Goal: Task Accomplishment & Management: Use online tool/utility

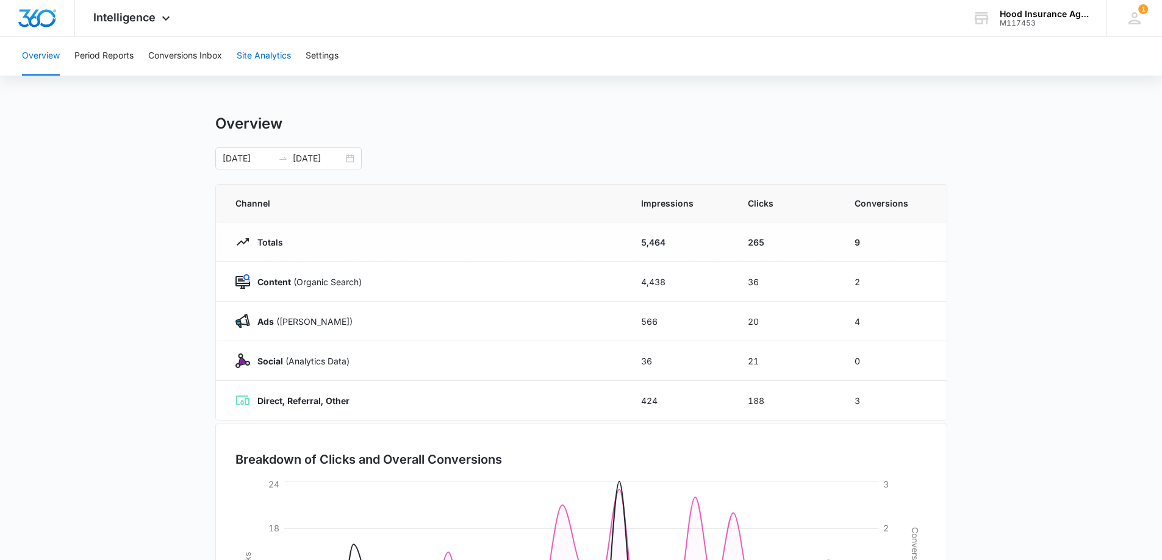
click at [270, 59] on button "Site Analytics" at bounding box center [264, 56] width 54 height 39
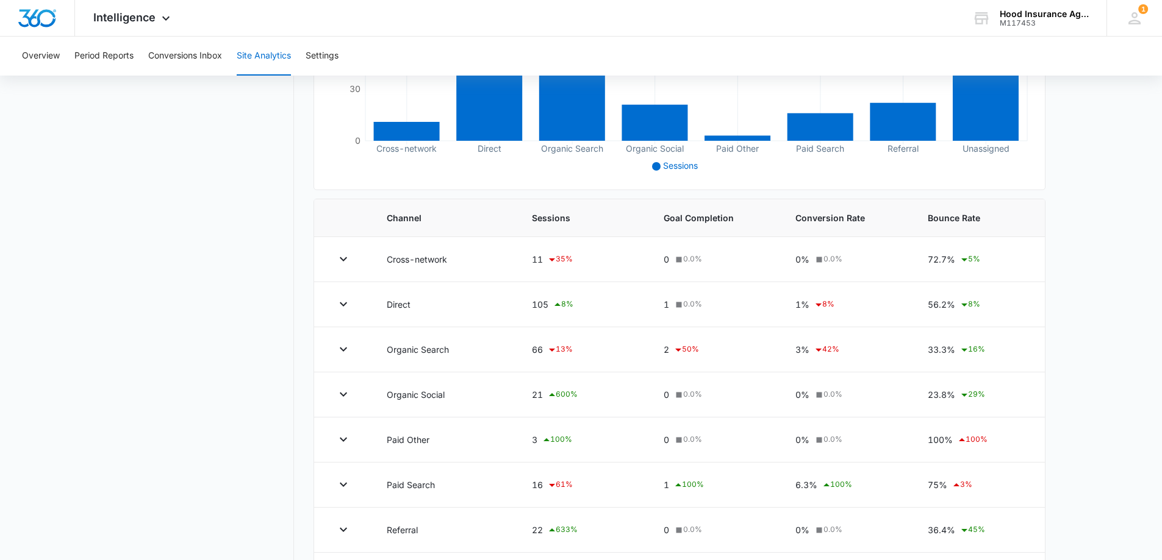
scroll to position [349, 0]
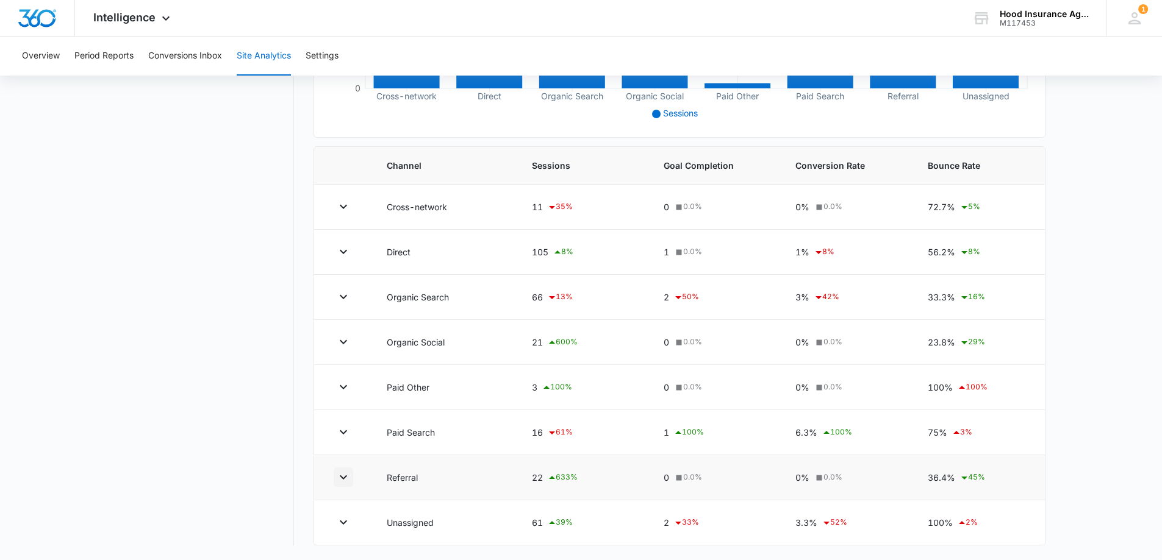
click at [345, 477] on icon "button" at bounding box center [343, 478] width 7 height 4
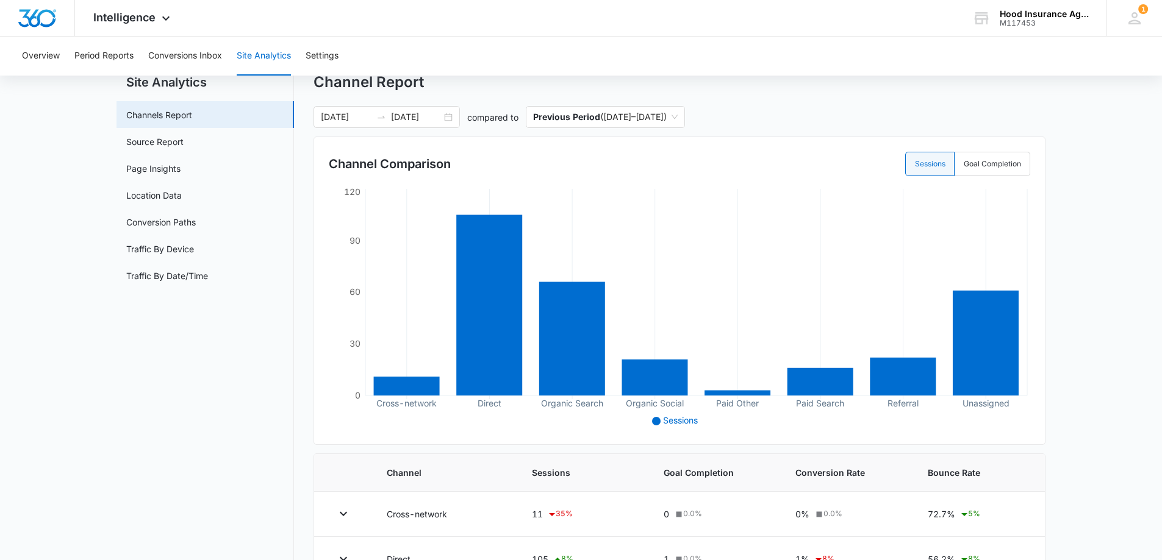
scroll to position [0, 0]
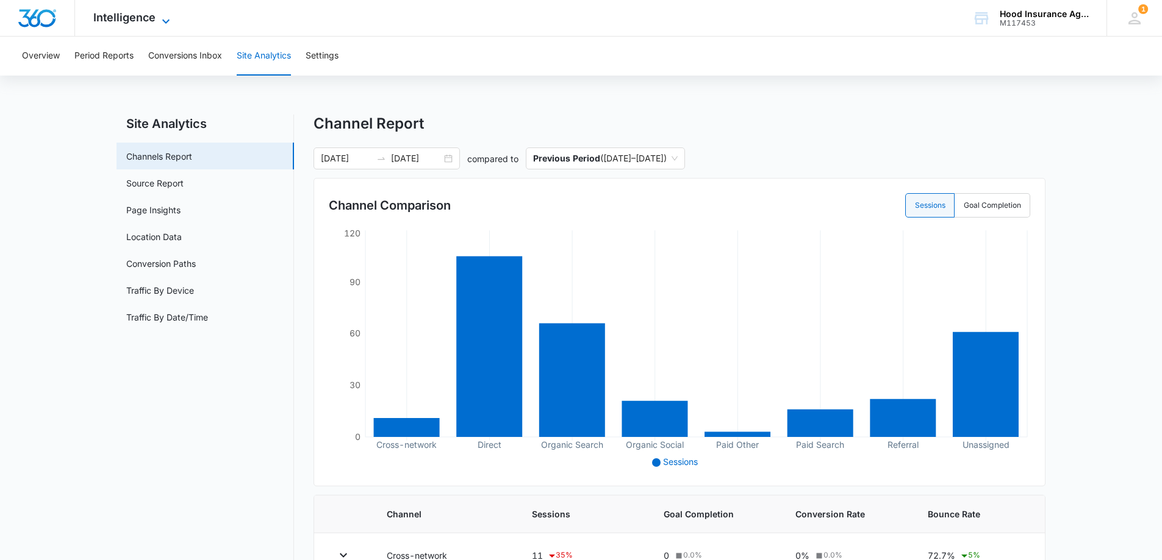
click at [163, 16] on icon at bounding box center [166, 21] width 15 height 15
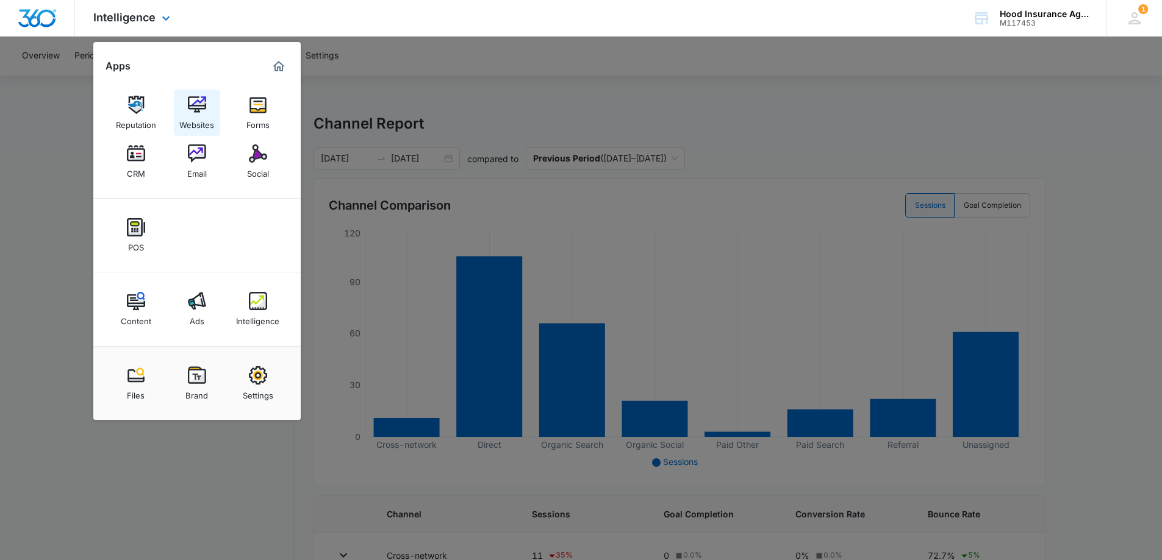
click at [202, 118] on div "Websites" at bounding box center [196, 122] width 35 height 16
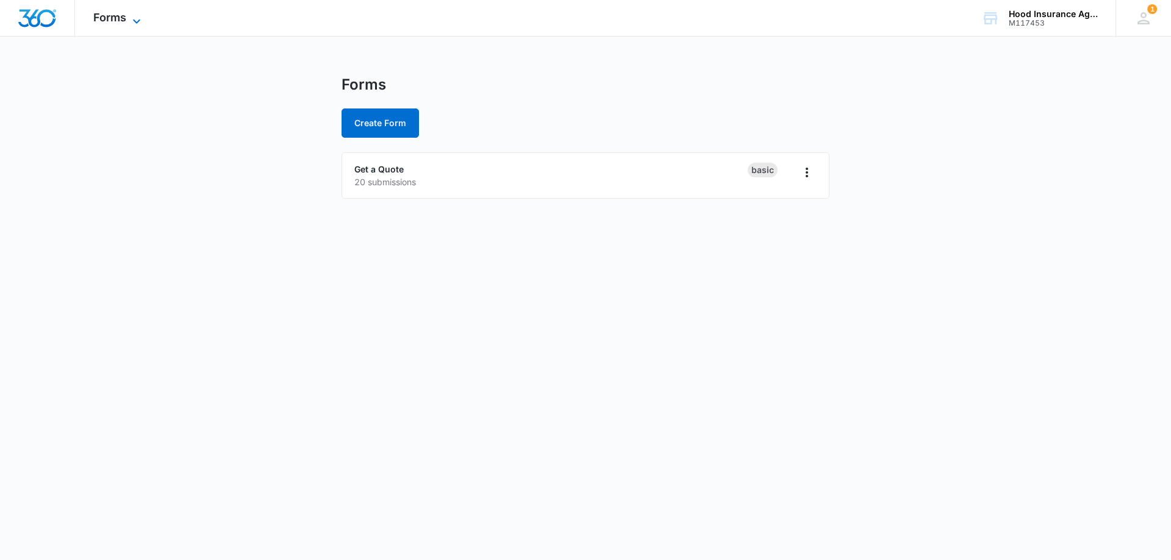
click at [132, 24] on icon at bounding box center [136, 21] width 15 height 15
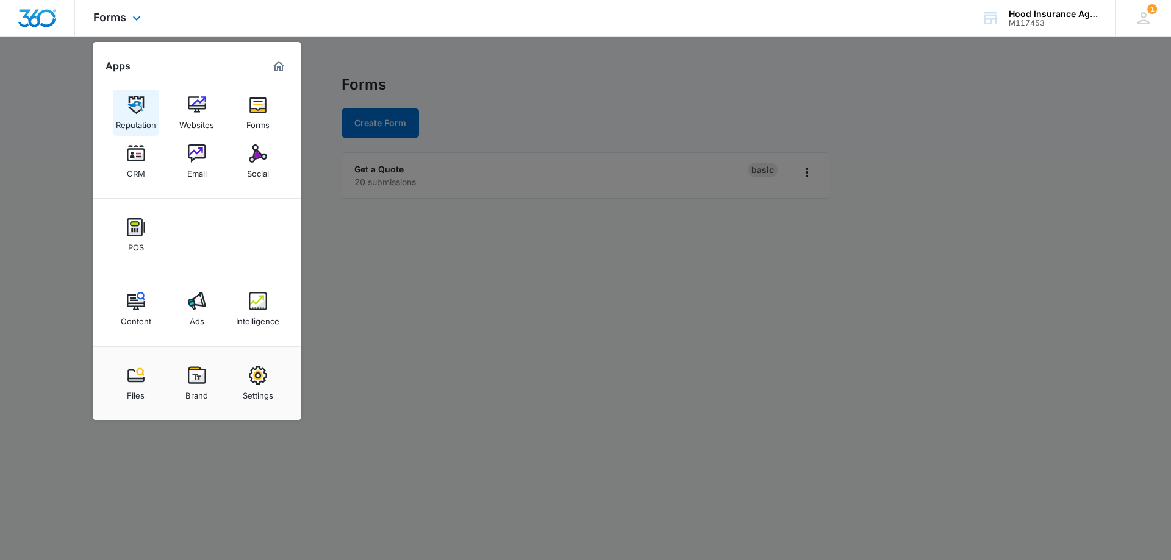
click at [134, 105] on img at bounding box center [136, 105] width 18 height 18
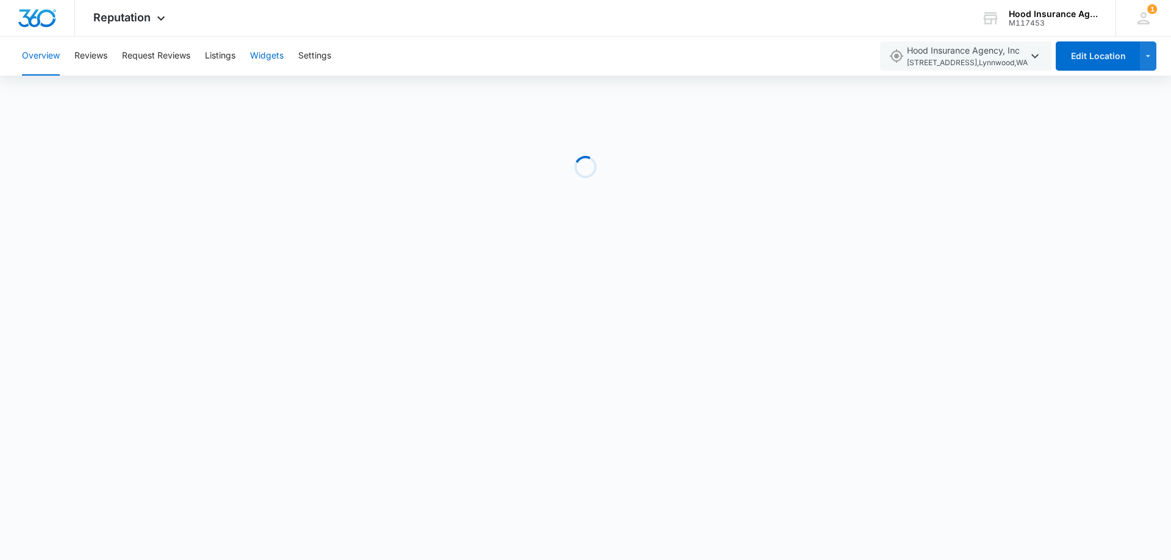
click at [266, 58] on button "Widgets" at bounding box center [267, 56] width 34 height 39
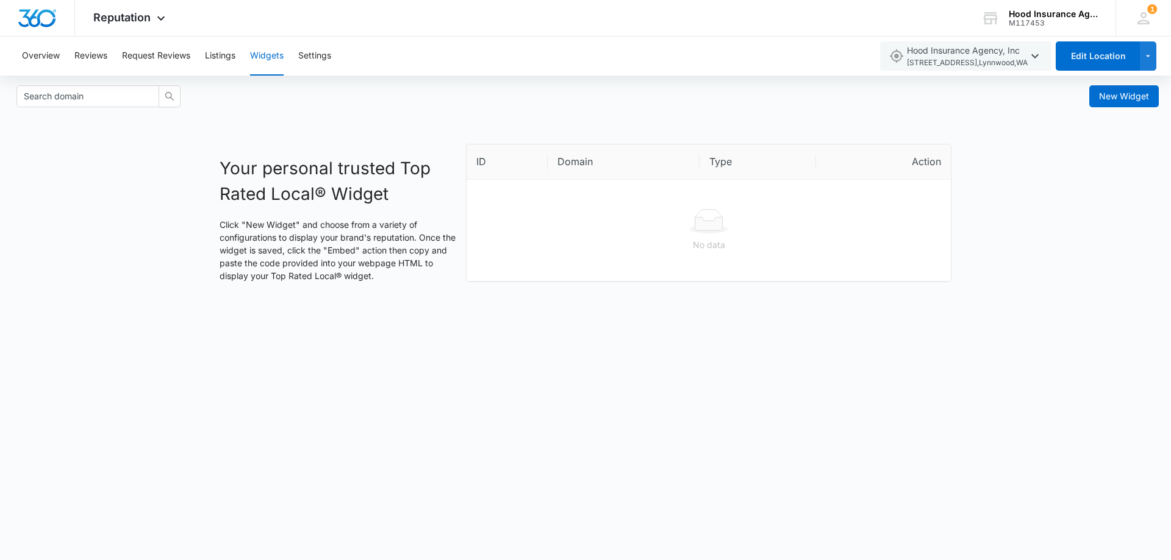
drag, startPoint x: 762, startPoint y: 237, endPoint x: 757, endPoint y: 205, distance: 31.5
click at [761, 235] on div "No data" at bounding box center [708, 230] width 465 height 43
drag, startPoint x: 686, startPoint y: 223, endPoint x: 639, endPoint y: 225, distance: 47.0
click at [683, 222] on div at bounding box center [708, 221] width 465 height 24
drag, startPoint x: 539, startPoint y: 246, endPoint x: 412, endPoint y: 247, distance: 126.8
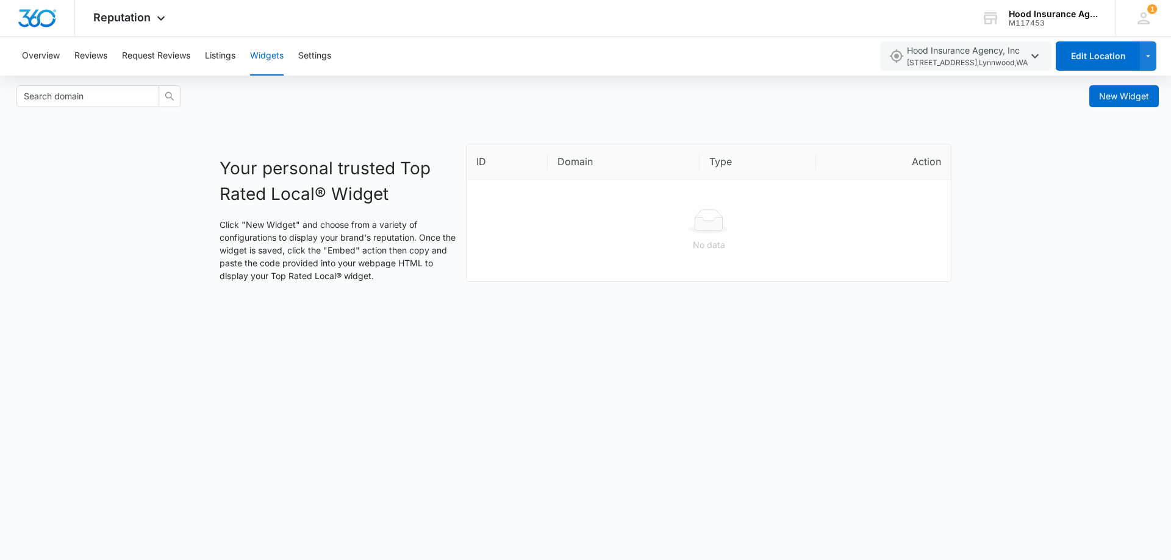
click at [539, 245] on div "No data" at bounding box center [708, 244] width 465 height 13
click at [290, 288] on div "Your personal trusted Top Rated Local® Widget Click "New Widget" and choose fro…" at bounding box center [339, 217] width 246 height 147
click at [276, 188] on h1 "Your personal trusted Top Rated Local® Widget" at bounding box center [339, 180] width 239 height 51
click at [1119, 97] on span "New Widget" at bounding box center [1124, 96] width 50 height 13
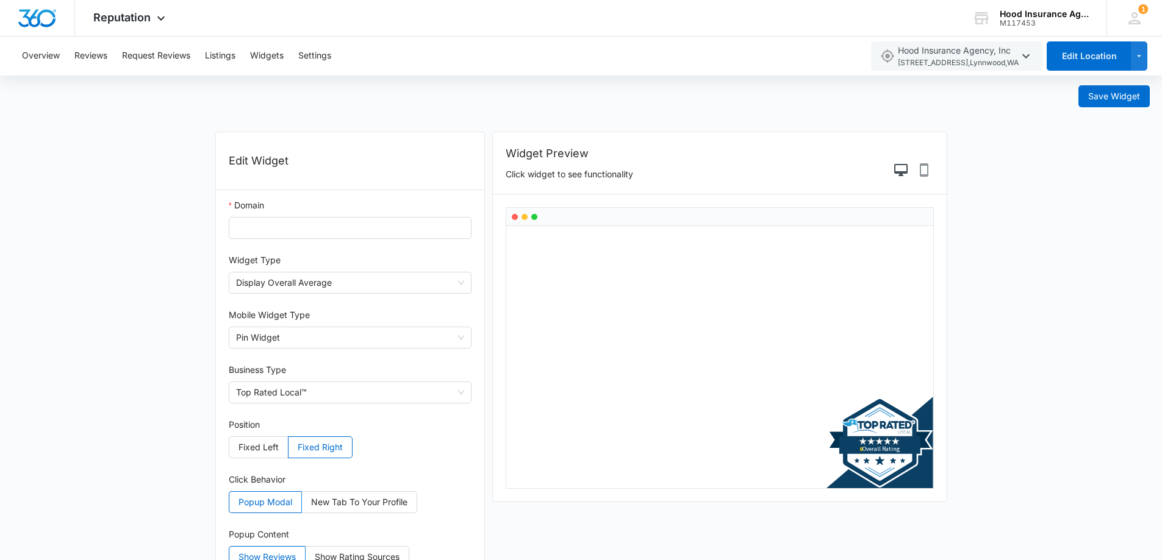
scroll to position [44, 0]
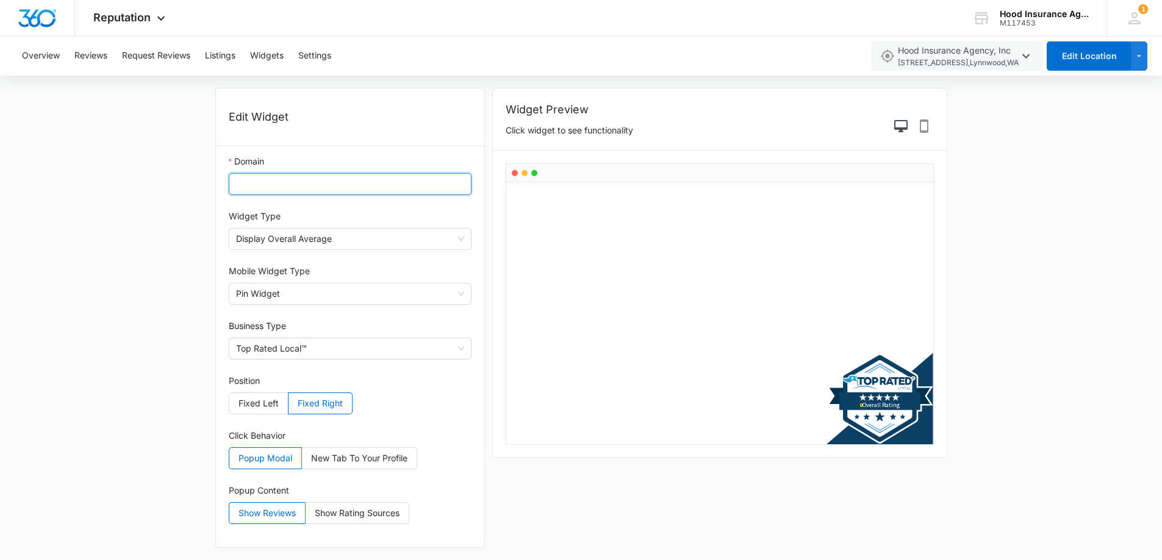
click at [352, 183] on input "Domain" at bounding box center [350, 184] width 243 height 22
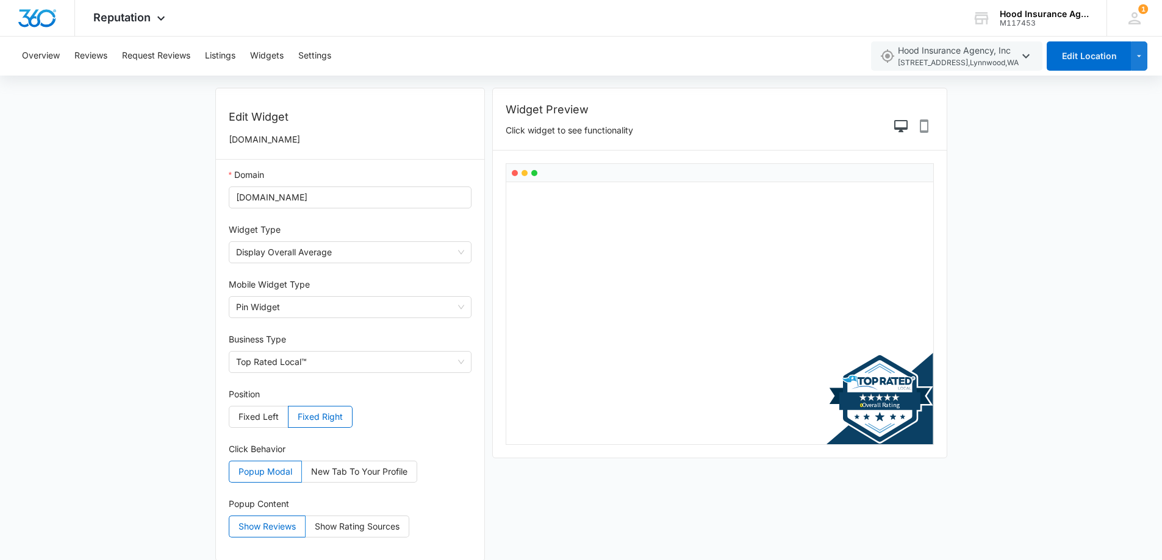
click at [96, 317] on form "Save Widget Edit Widget insurancelynnwood.com Domain insurancelynnwood.com Widg…" at bounding box center [581, 303] width 1162 height 542
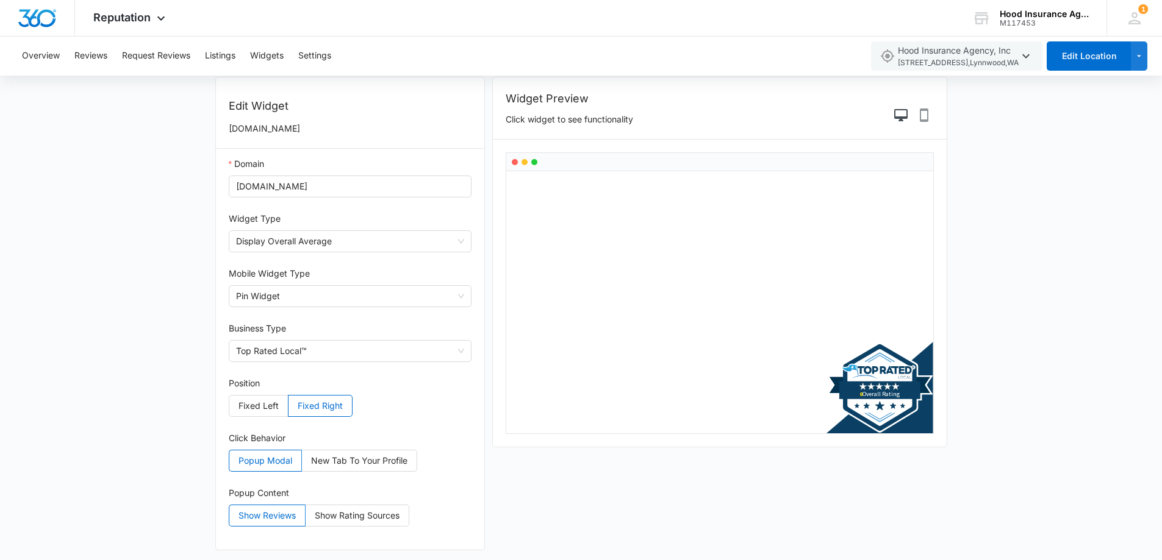
scroll to position [57, 0]
drag, startPoint x: 661, startPoint y: 117, endPoint x: 675, endPoint y: 120, distance: 14.2
click at [675, 120] on div "Widget Preview Click widget to see functionality" at bounding box center [719, 106] width 428 height 36
drag, startPoint x: 154, startPoint y: 324, endPoint x: 147, endPoint y: 319, distance: 7.9
click at [152, 323] on form "Save Widget Edit Widget insurancelynnwood.com Domain insurancelynnwood.com Widg…" at bounding box center [581, 289] width 1162 height 542
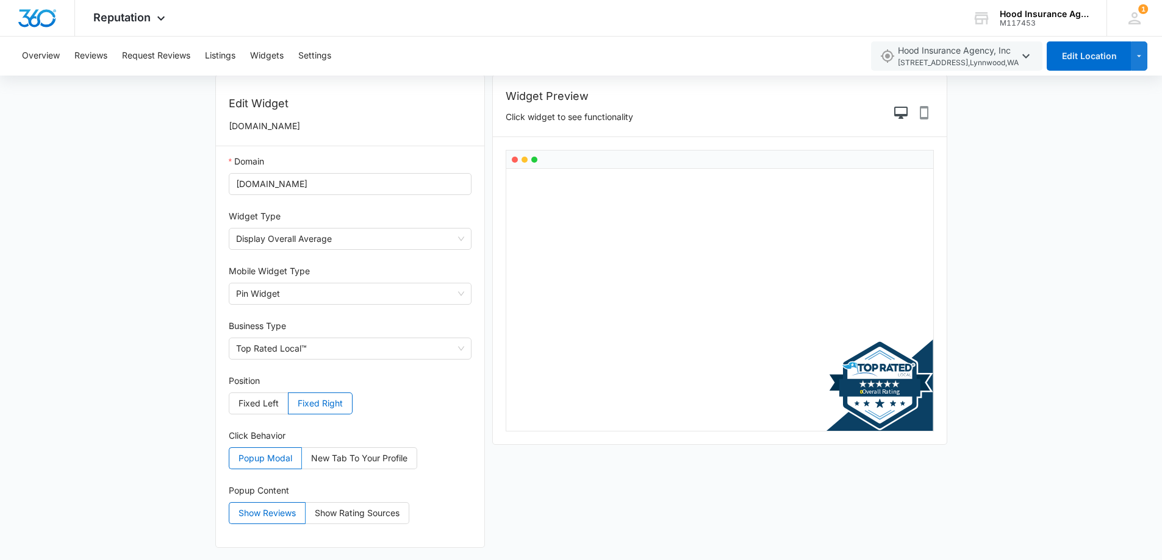
click at [882, 387] on use "button" at bounding box center [879, 385] width 107 height 91
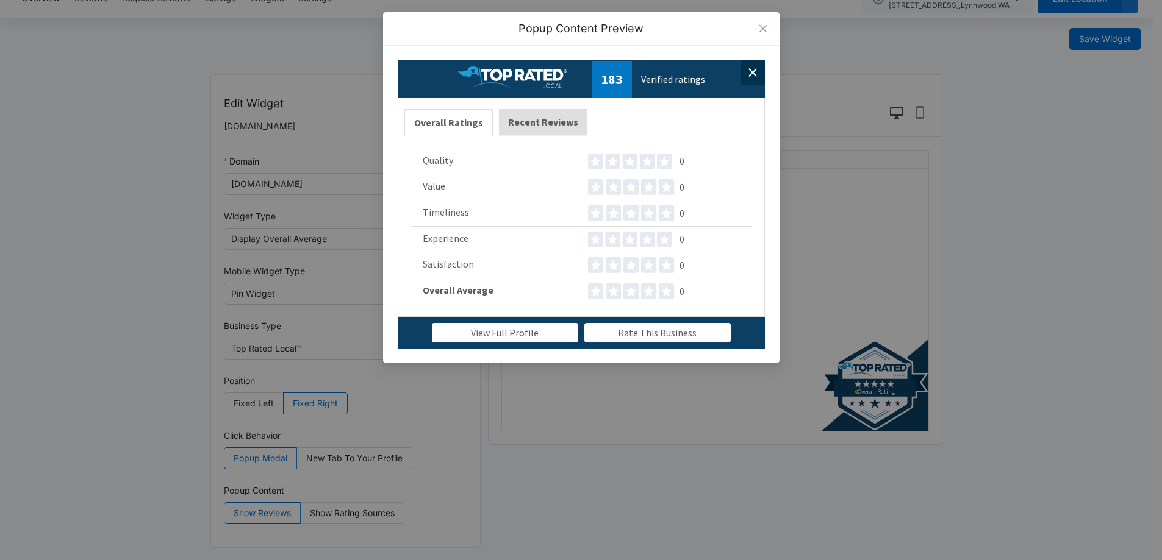
click at [543, 121] on button "Recent Reviews" at bounding box center [543, 122] width 88 height 26
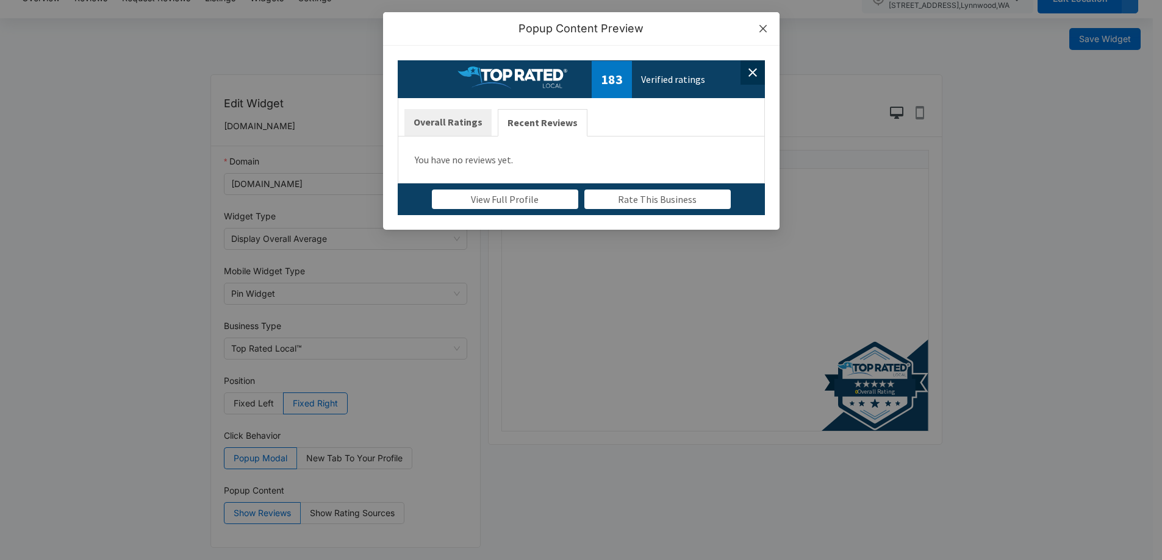
click at [764, 26] on icon "close" at bounding box center [763, 29] width 10 height 10
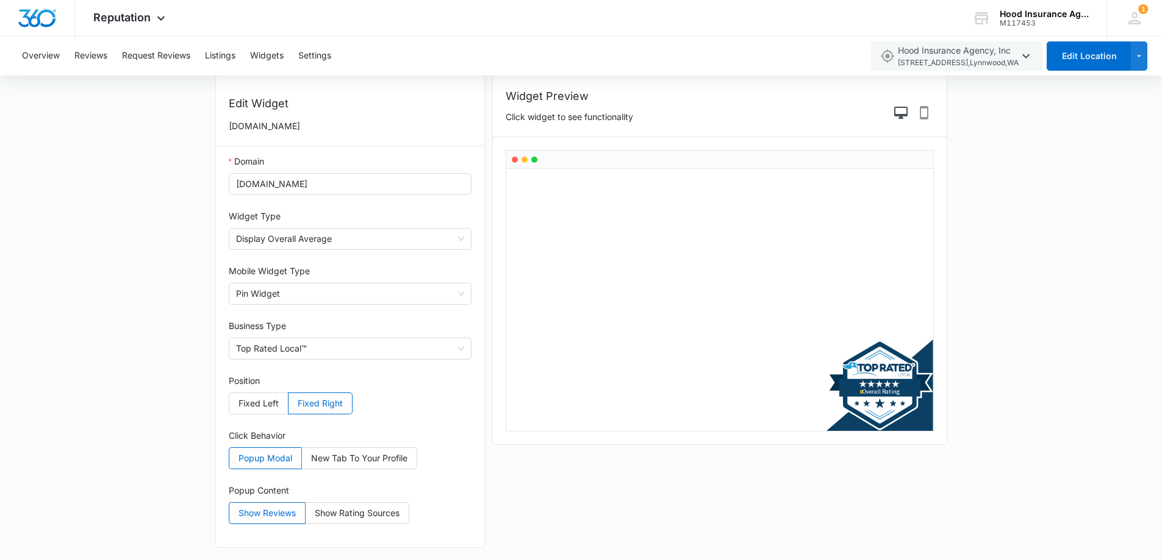
click at [539, 194] on div "Top Rated Local ™ 0 Overal Rating 0 Overall Rating" at bounding box center [719, 300] width 427 height 262
click at [234, 188] on input "insurancelynnwood.com" at bounding box center [350, 184] width 243 height 22
type input "www.insurancelynnwood.com"
drag, startPoint x: 191, startPoint y: 279, endPoint x: 182, endPoint y: 290, distance: 15.1
click at [190, 279] on form "Save Widget Edit Widget www.insurancelynnwood.com Domain www.insurancelynnwood.…" at bounding box center [581, 289] width 1162 height 542
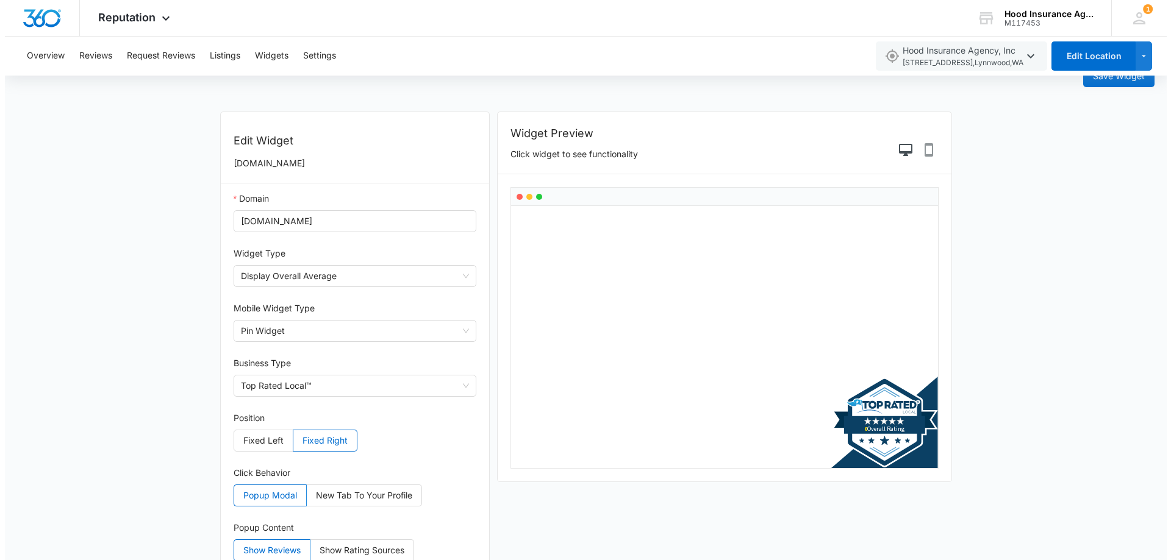
scroll to position [0, 0]
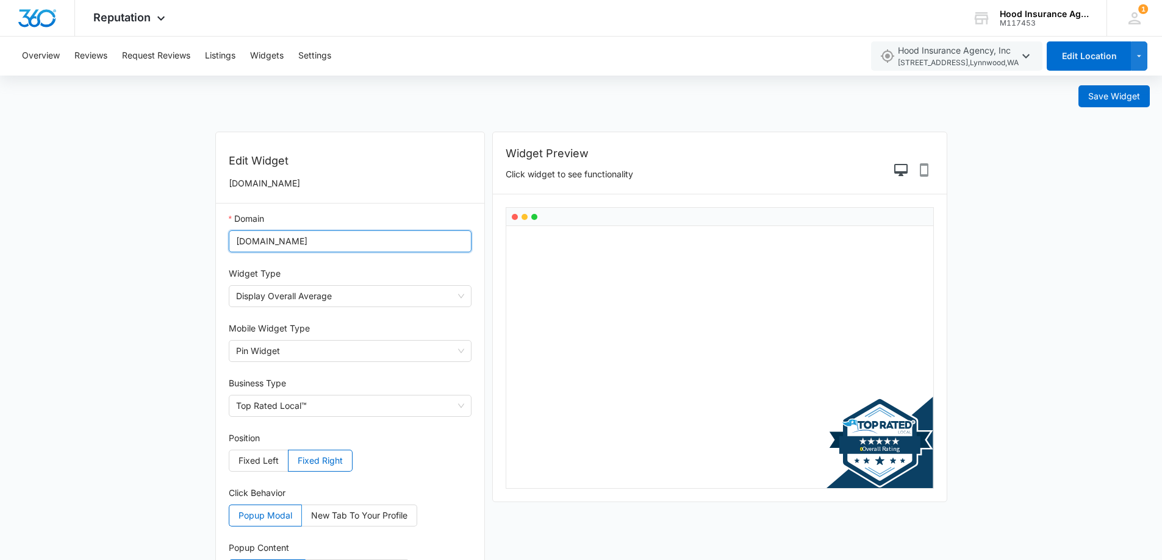
click at [384, 243] on input "www.insurancelynnwood.com" at bounding box center [350, 241] width 243 height 22
click at [1078, 85] on button "Save Widget" at bounding box center [1113, 96] width 71 height 22
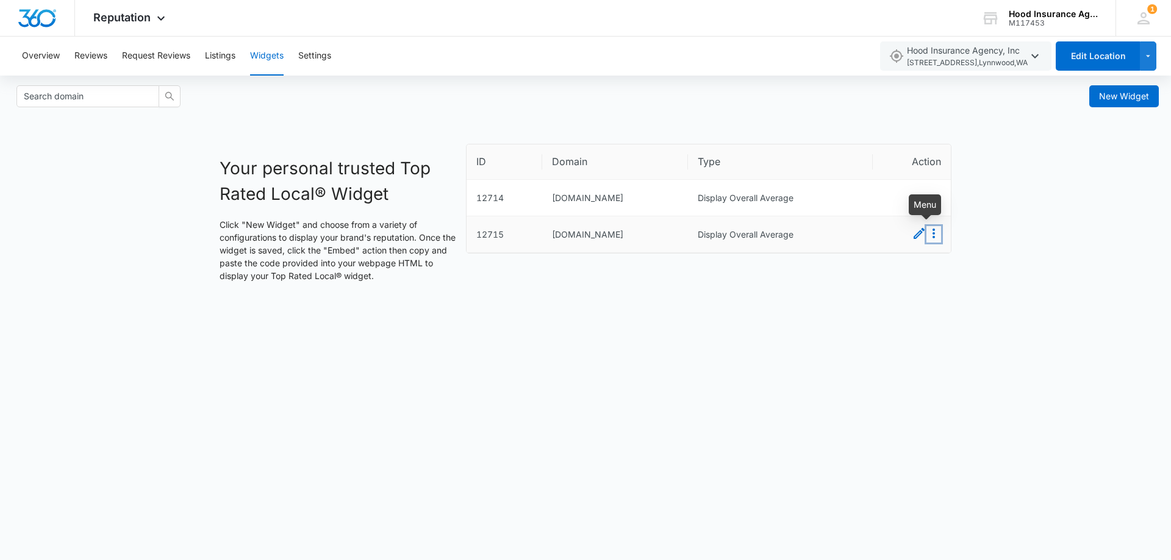
click at [937, 240] on icon "Menu" at bounding box center [933, 233] width 15 height 15
click at [917, 277] on button "Delete" at bounding box center [919, 271] width 43 height 16
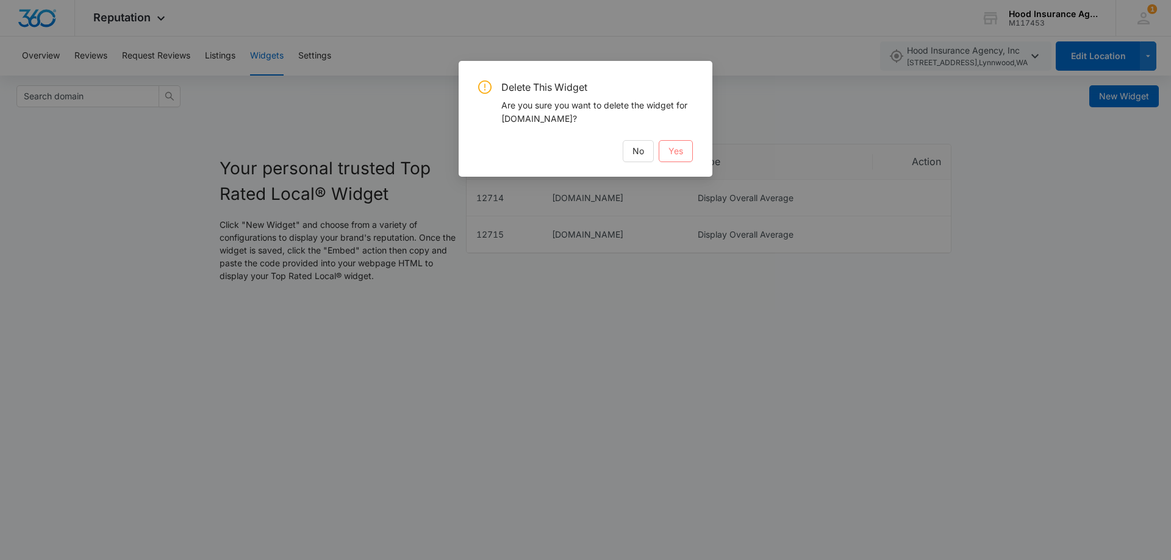
click at [674, 152] on span "Yes" at bounding box center [675, 151] width 15 height 13
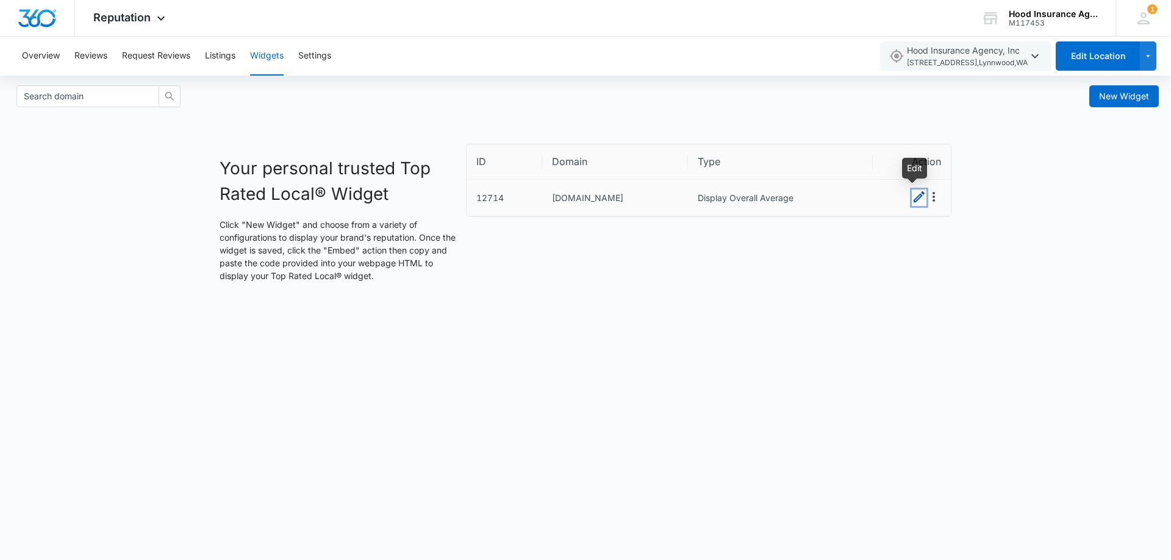
click at [917, 199] on icon "Edit" at bounding box center [919, 197] width 15 height 15
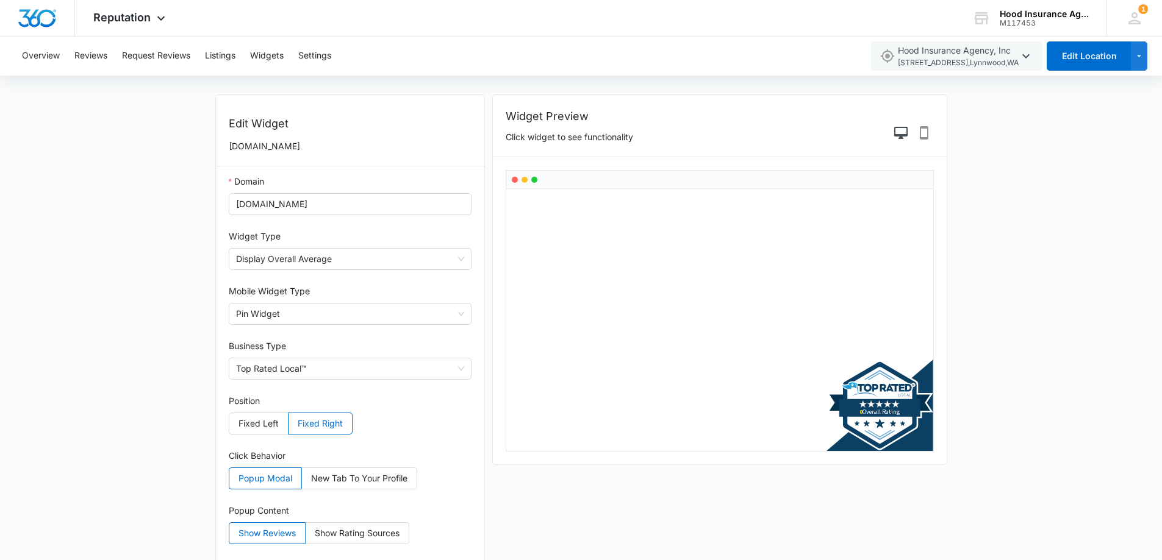
scroll to position [57, 0]
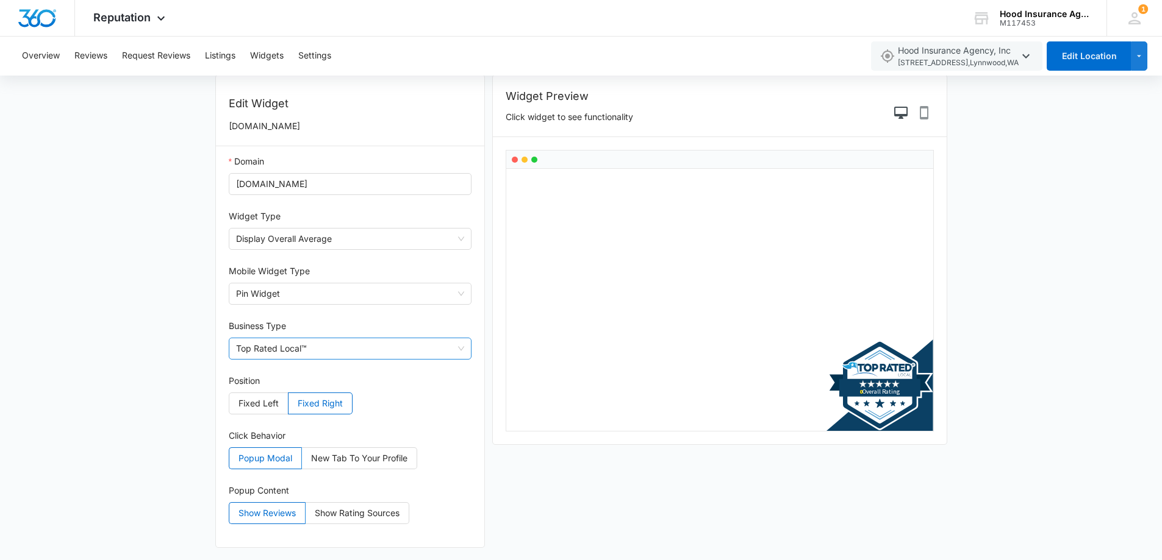
click at [332, 351] on span "Top Rated Local™" at bounding box center [350, 348] width 229 height 21
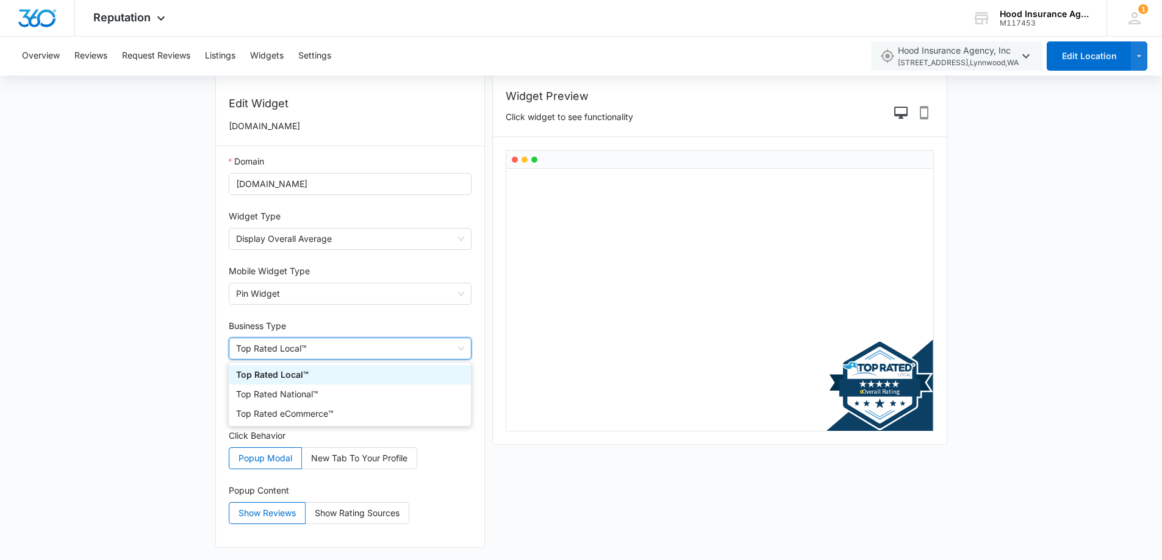
click at [333, 351] on span "Top Rated Local™" at bounding box center [350, 348] width 229 height 21
click at [154, 326] on form "Embed Save Widget Edit Widget insurancelynnwood.com Domain insurancelynnwood.co…" at bounding box center [581, 289] width 1162 height 542
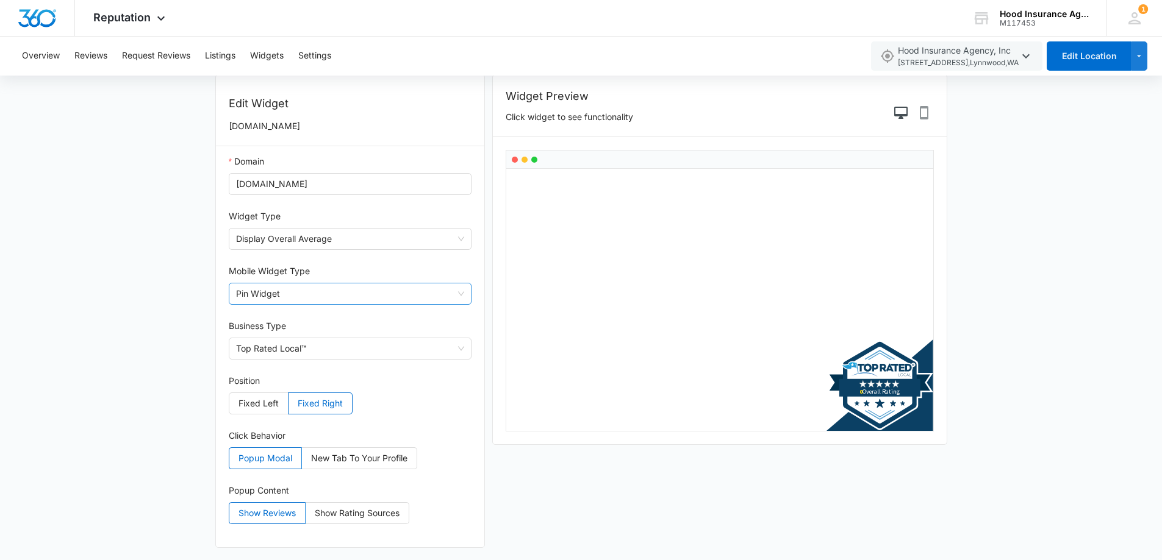
click at [355, 290] on span "Pin Widget" at bounding box center [350, 294] width 229 height 21
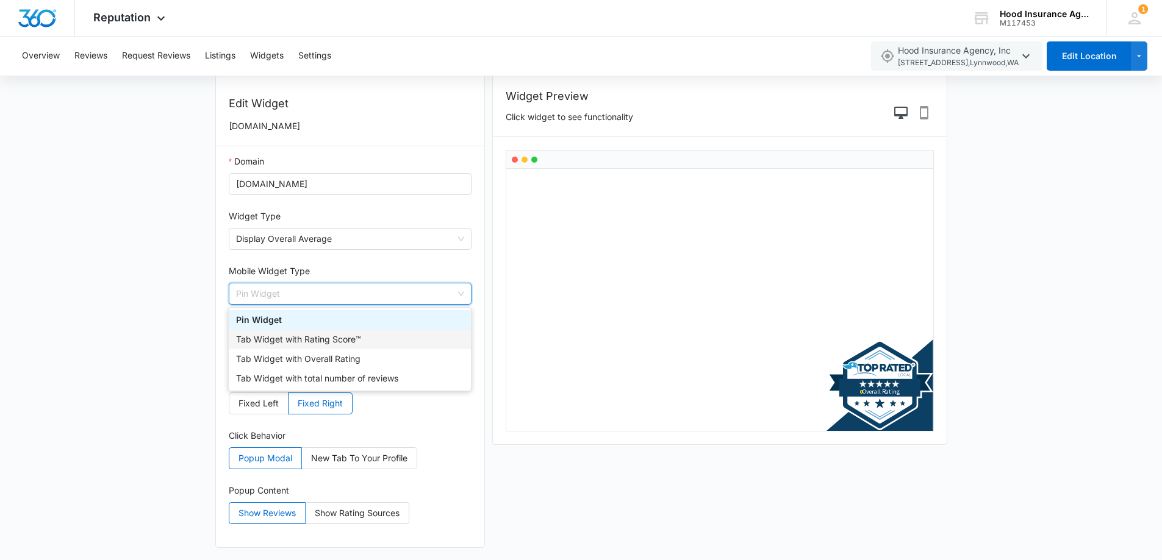
click at [65, 323] on form "Embed Save Widget Edit Widget insurancelynnwood.com Domain insurancelynnwood.co…" at bounding box center [581, 289] width 1162 height 542
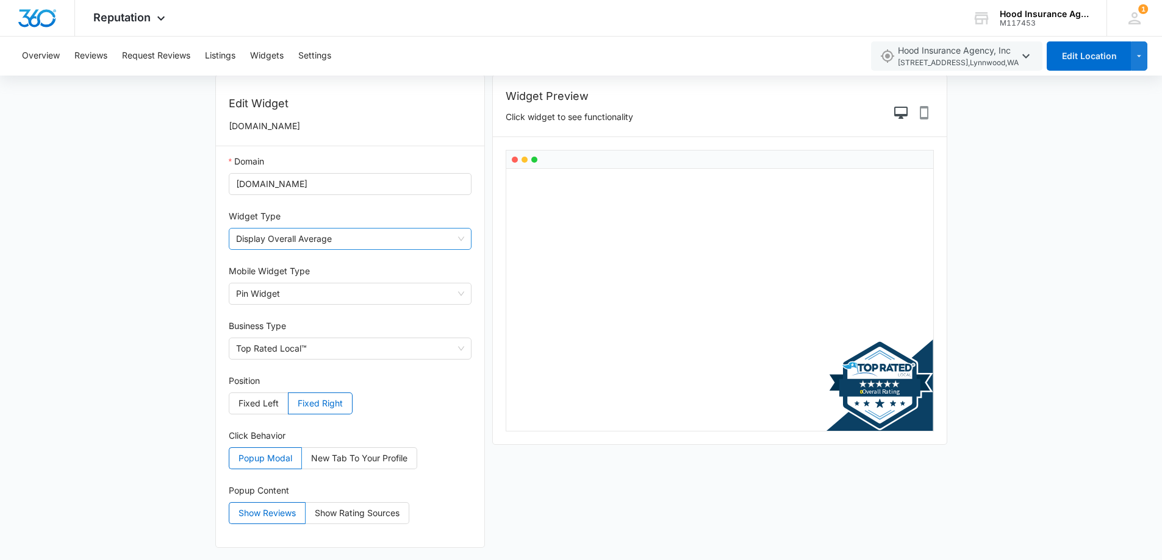
click at [384, 244] on span "Display Overall Average" at bounding box center [350, 239] width 229 height 21
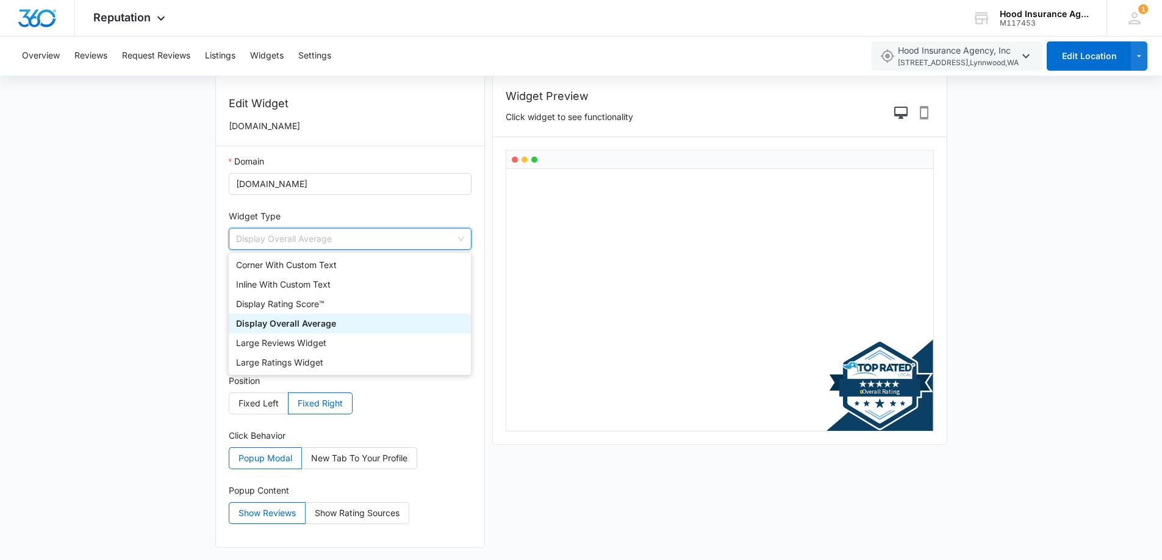
click at [382, 243] on span "Display Overall Average" at bounding box center [350, 239] width 229 height 21
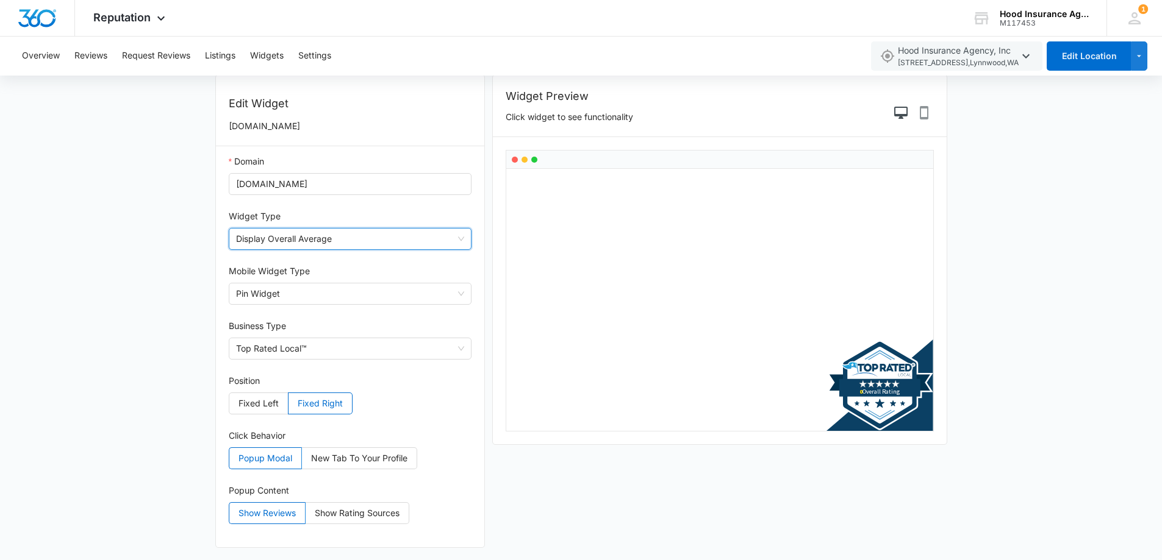
click at [278, 240] on span "Display Overall Average" at bounding box center [350, 239] width 229 height 21
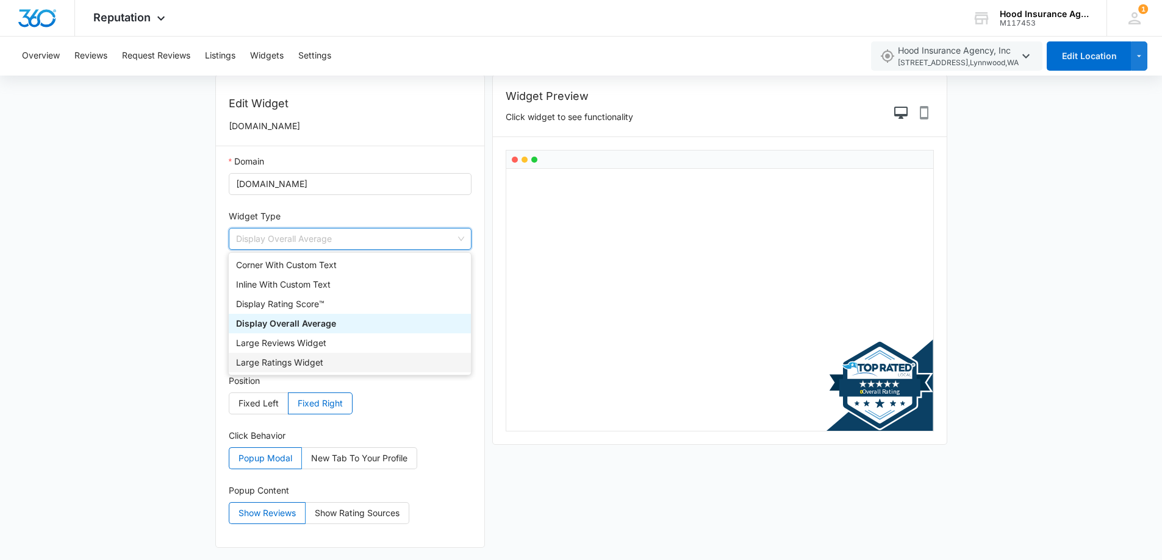
click at [282, 362] on div "Large Ratings Widget" at bounding box center [349, 362] width 227 height 13
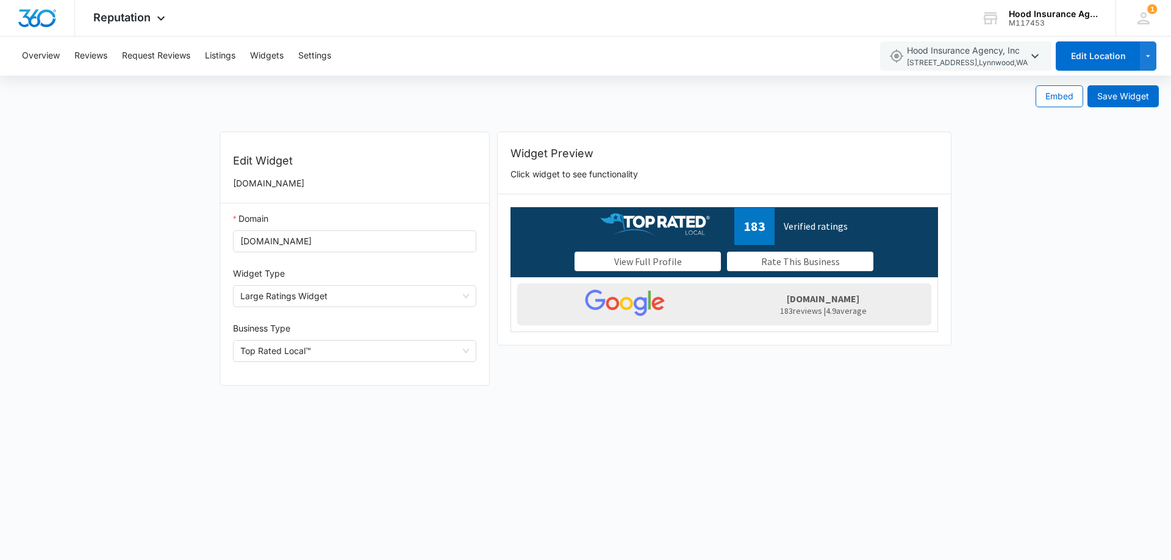
click at [98, 294] on form "Embed Save Widget Edit Widget insurancelynnwood.com Domain insurancelynnwood.co…" at bounding box center [585, 237] width 1171 height 323
click at [1117, 99] on span "Save Widget" at bounding box center [1123, 96] width 52 height 13
click at [1057, 88] on button "Embed" at bounding box center [1059, 96] width 48 height 22
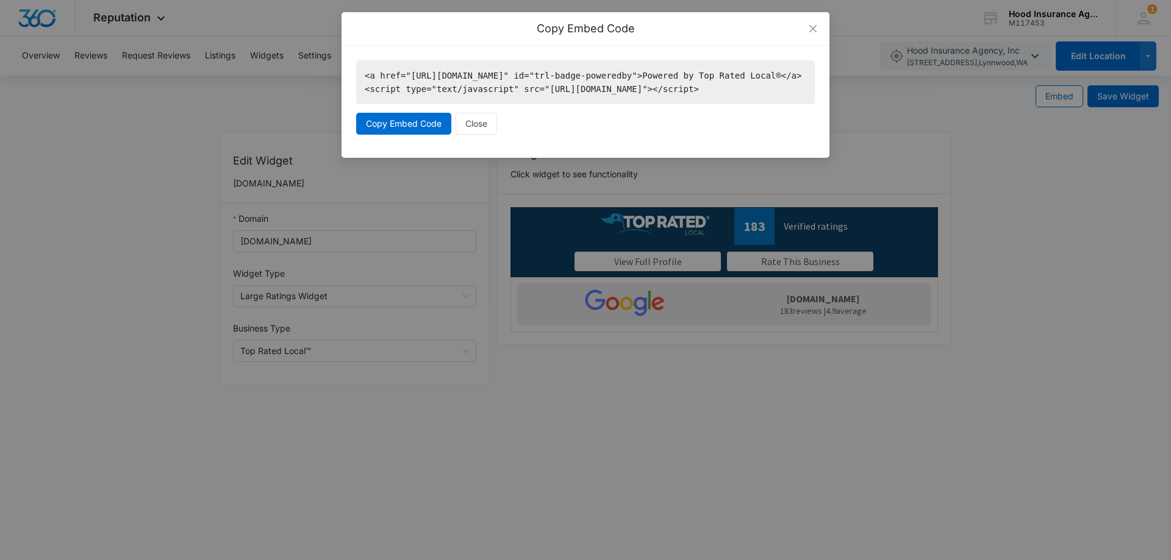
click at [407, 34] on div "Copy Embed Code" at bounding box center [585, 28] width 459 height 13
click at [394, 130] on span "Copy Embed Code" at bounding box center [404, 123] width 76 height 13
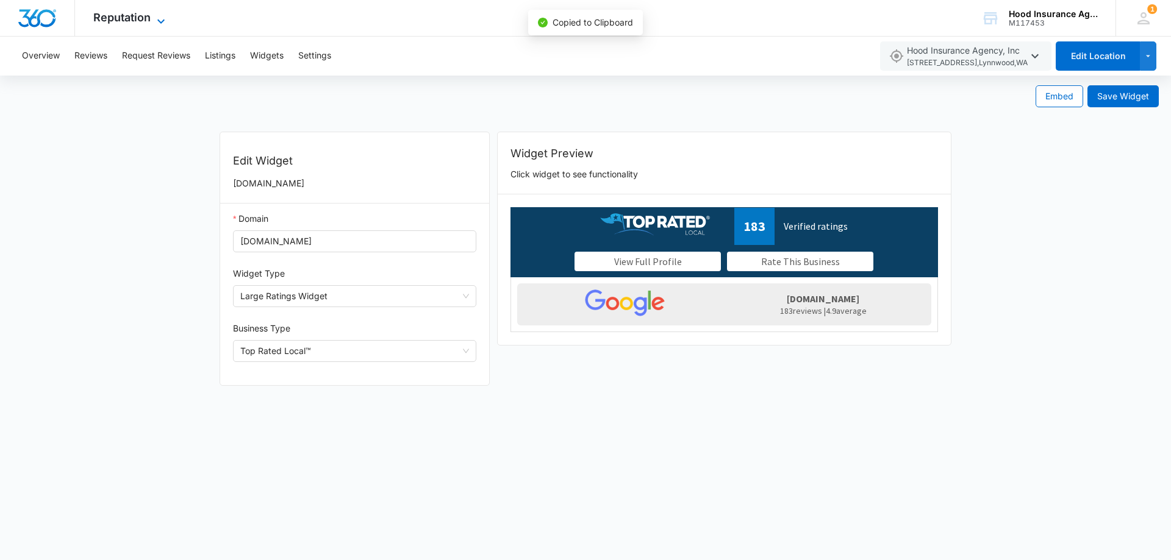
click at [160, 21] on icon at bounding box center [160, 21] width 7 height 4
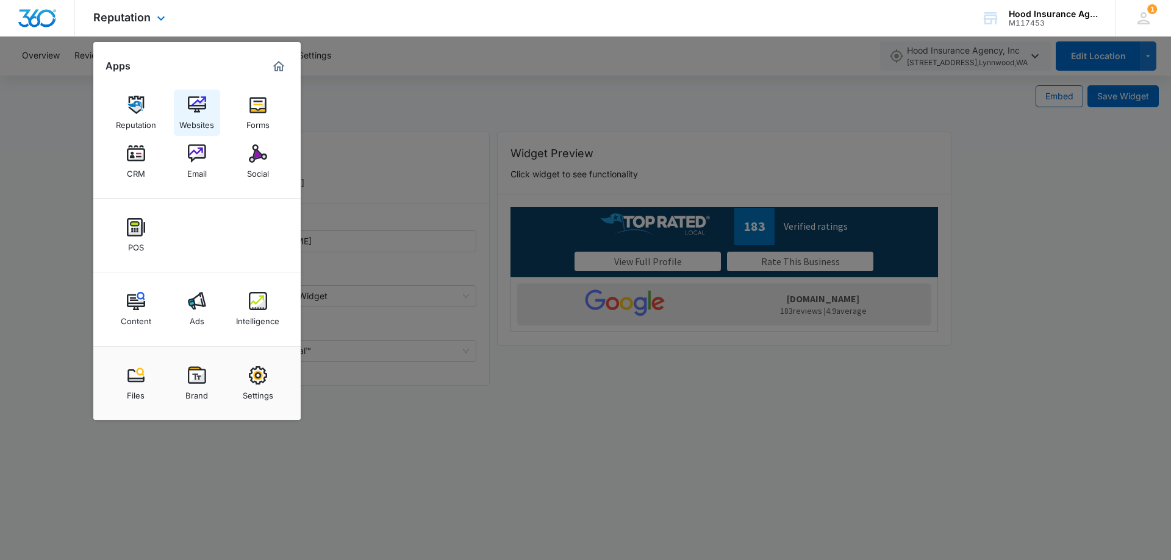
click at [196, 107] on img at bounding box center [197, 105] width 18 height 18
